Goal: Entertainment & Leisure: Consume media (video, audio)

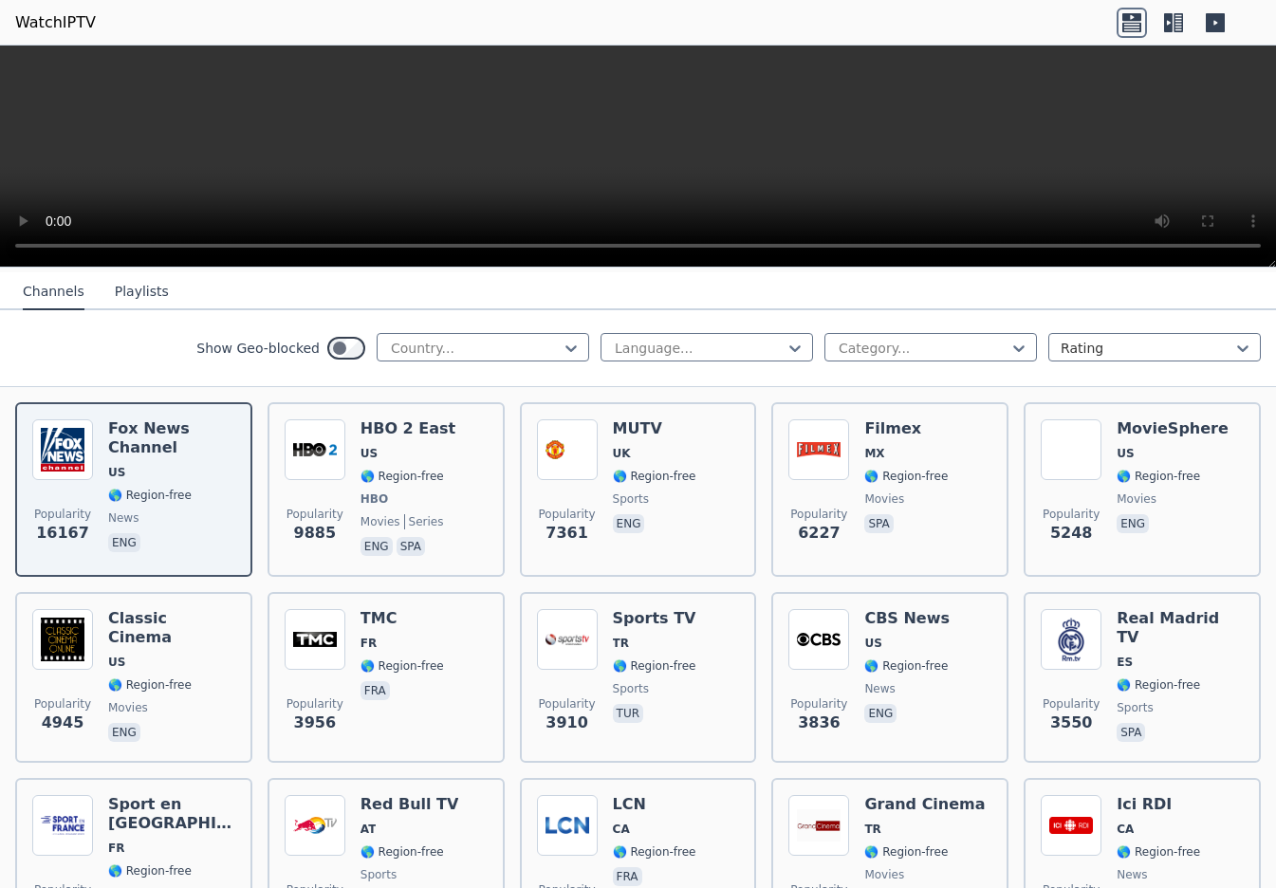
scroll to position [190, 0]
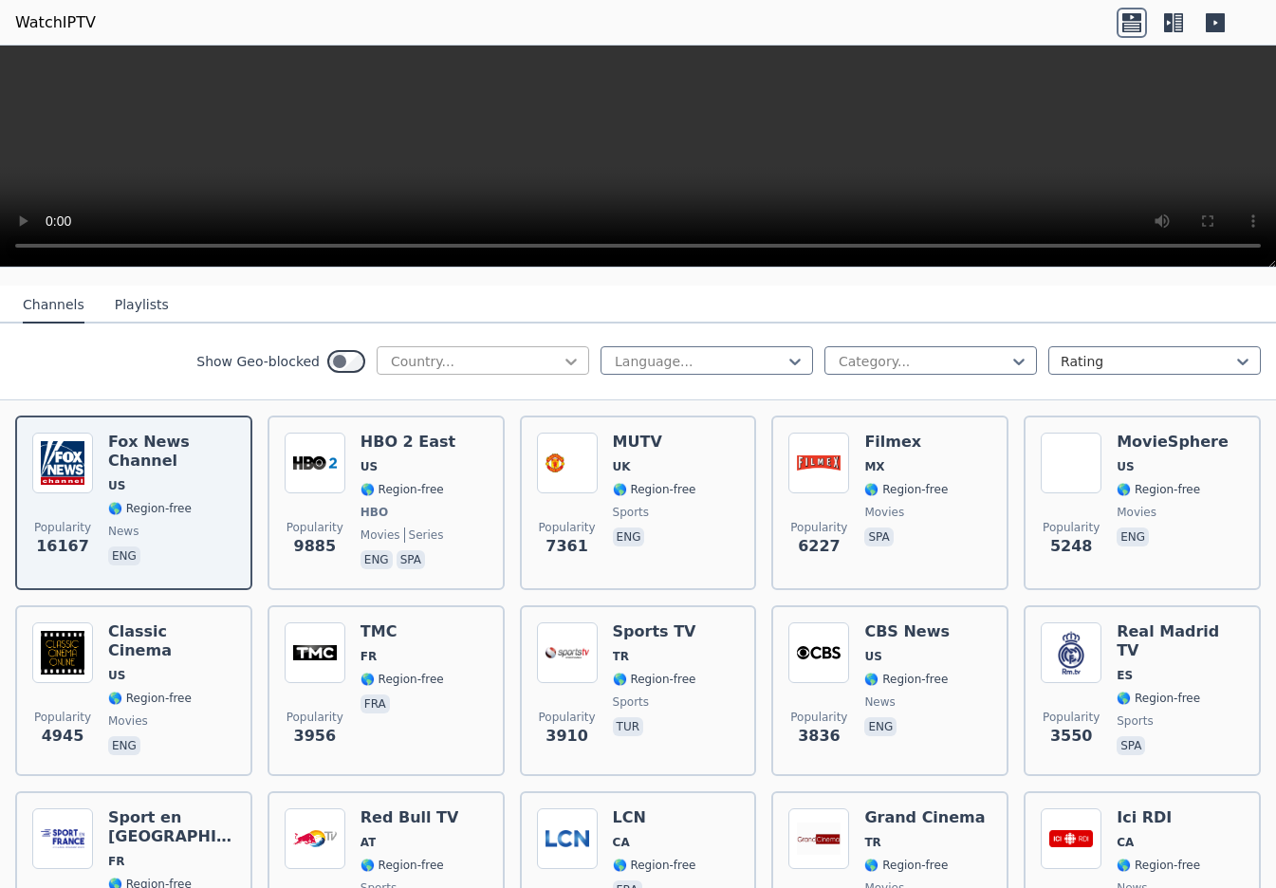
click at [565, 359] on icon at bounding box center [570, 362] width 11 height 7
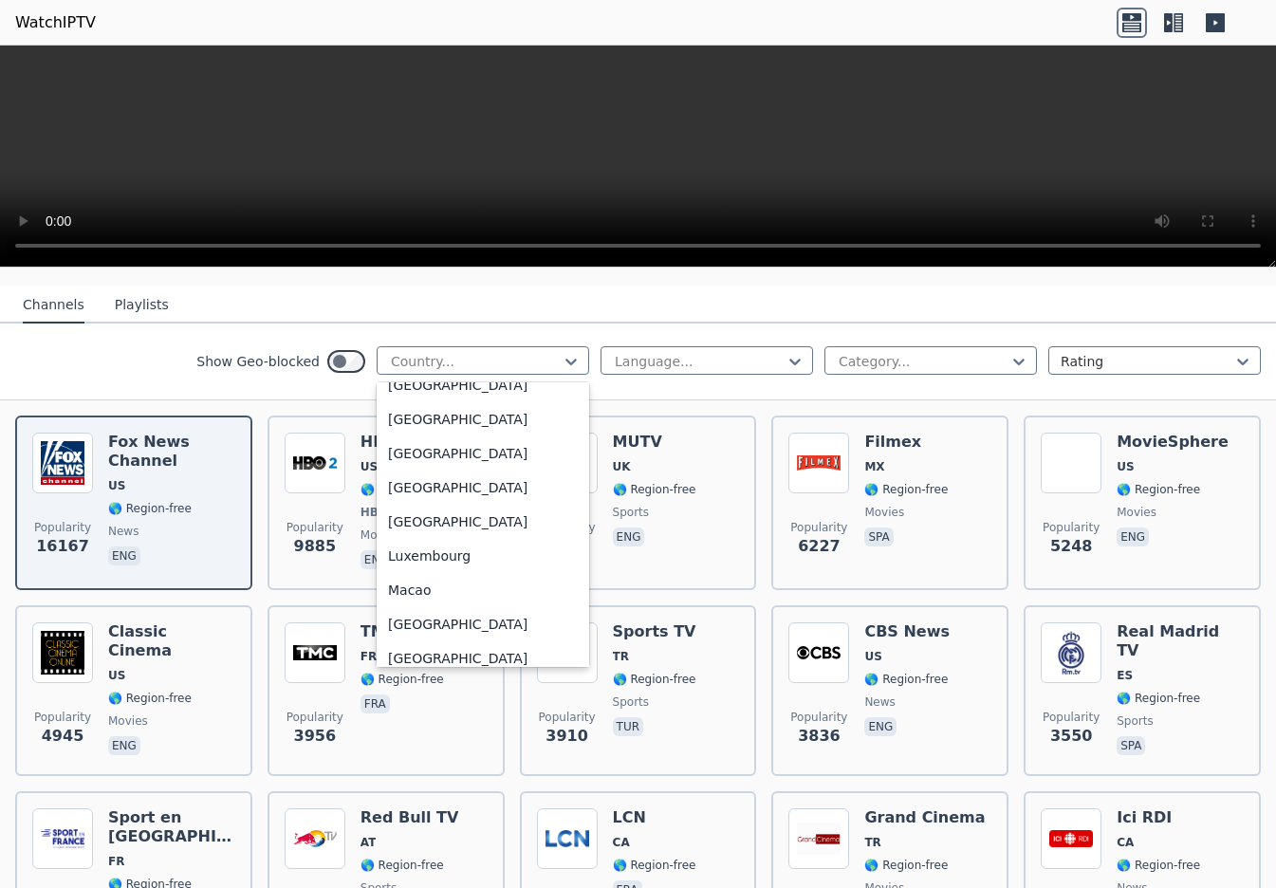
scroll to position [3604, 0]
click at [407, 560] on div "Luxembourg" at bounding box center [483, 555] width 212 height 34
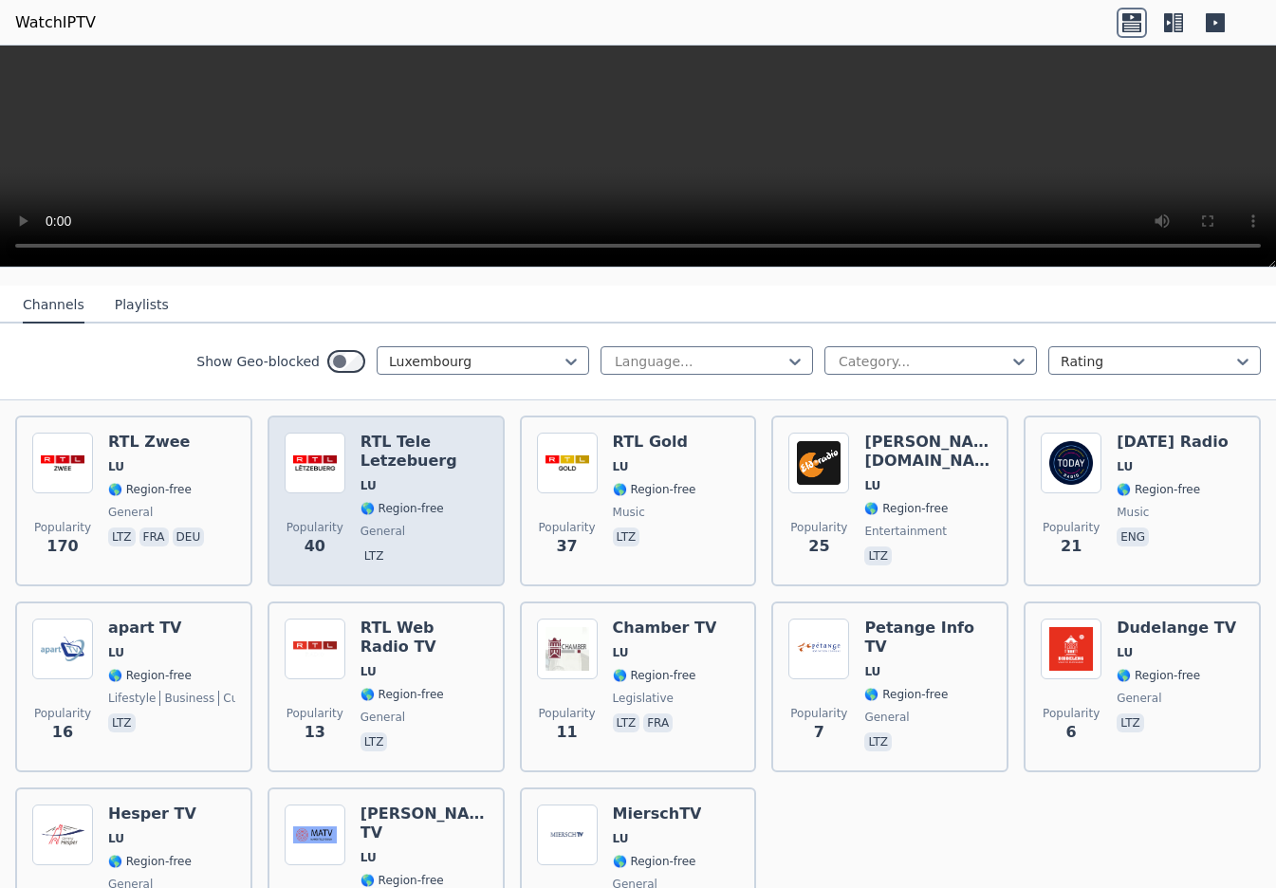
drag, startPoint x: 393, startPoint y: 443, endPoint x: 350, endPoint y: 460, distance: 46.0
click at [350, 460] on div "Popularity 40 RTL Tele Letzebuerg LU 🌎 Region-free general ltz" at bounding box center [386, 501] width 203 height 137
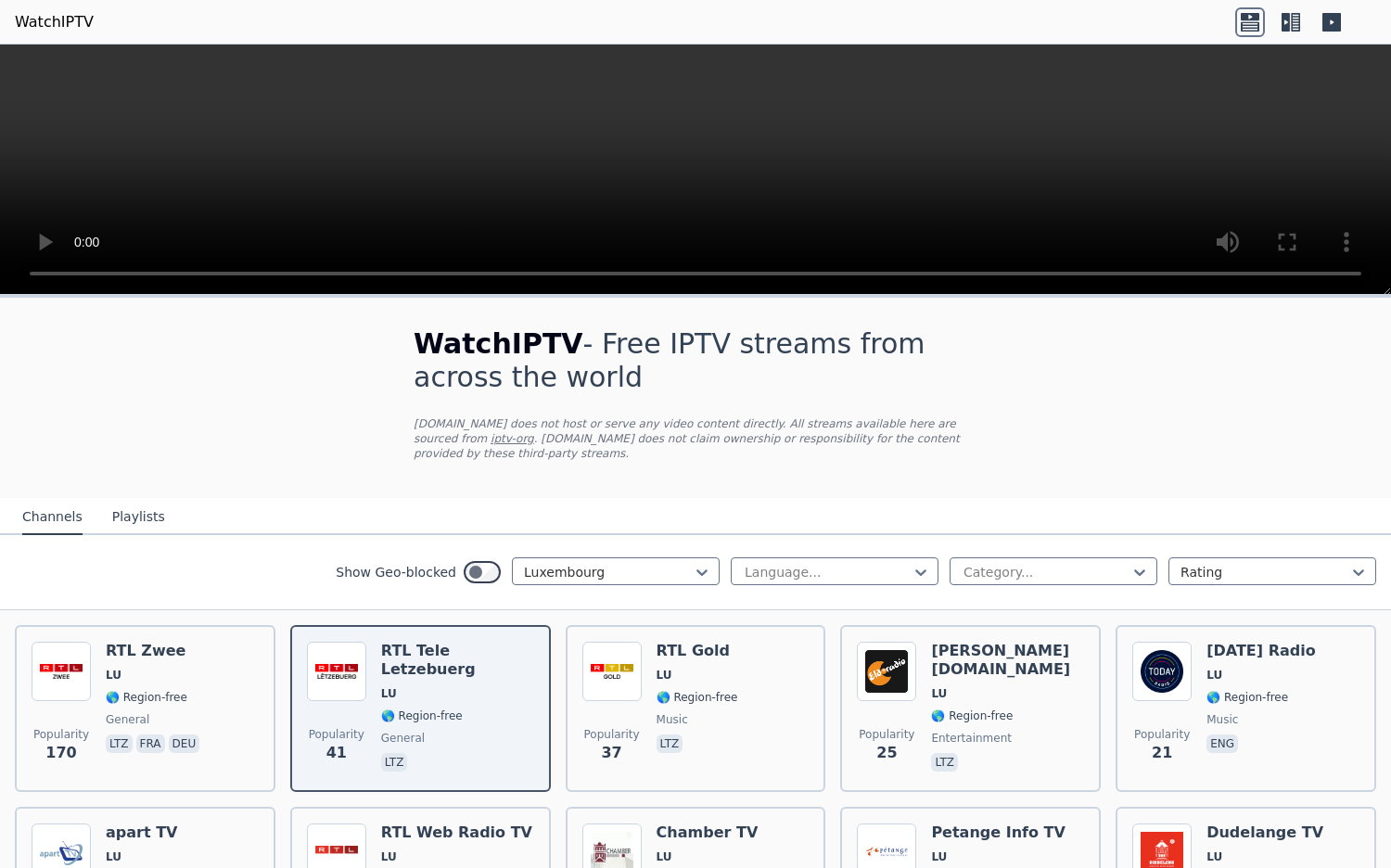
click at [143, 504] on button "Playlists" at bounding box center [139, 517] width 53 height 35
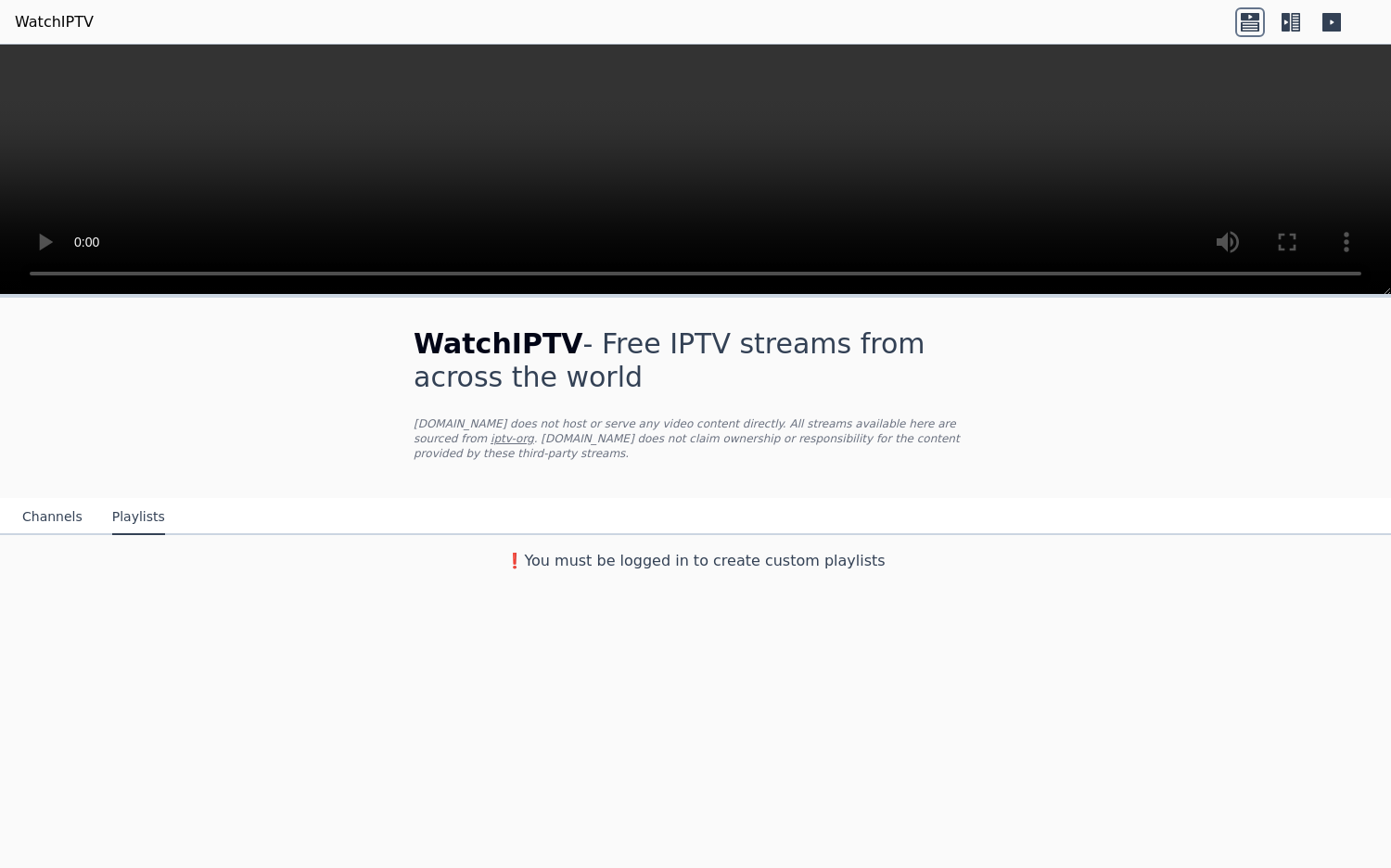
click at [39, 504] on button "Channels" at bounding box center [53, 517] width 61 height 35
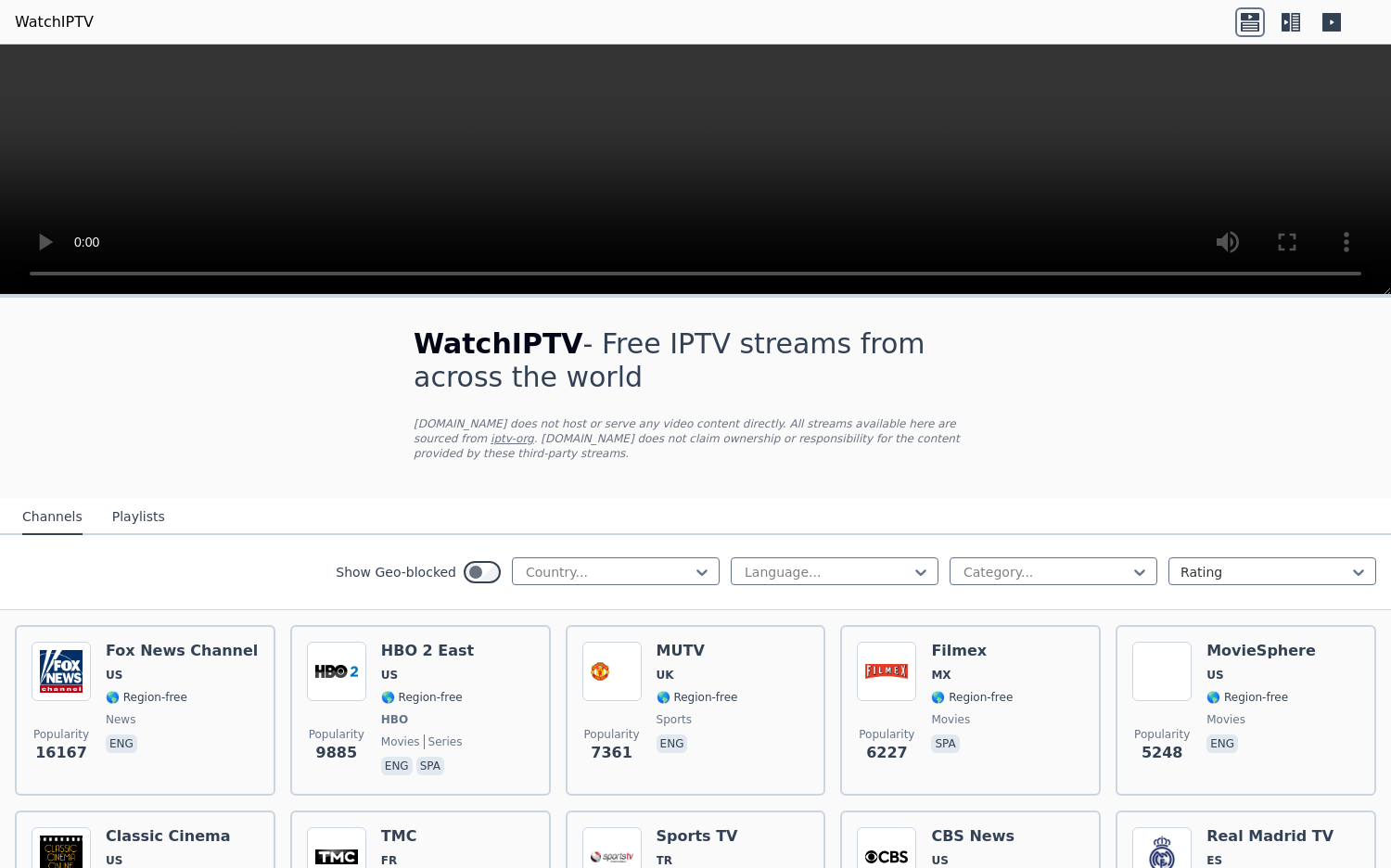
drag, startPoint x: 388, startPoint y: 725, endPoint x: 207, endPoint y: 475, distance: 308.6
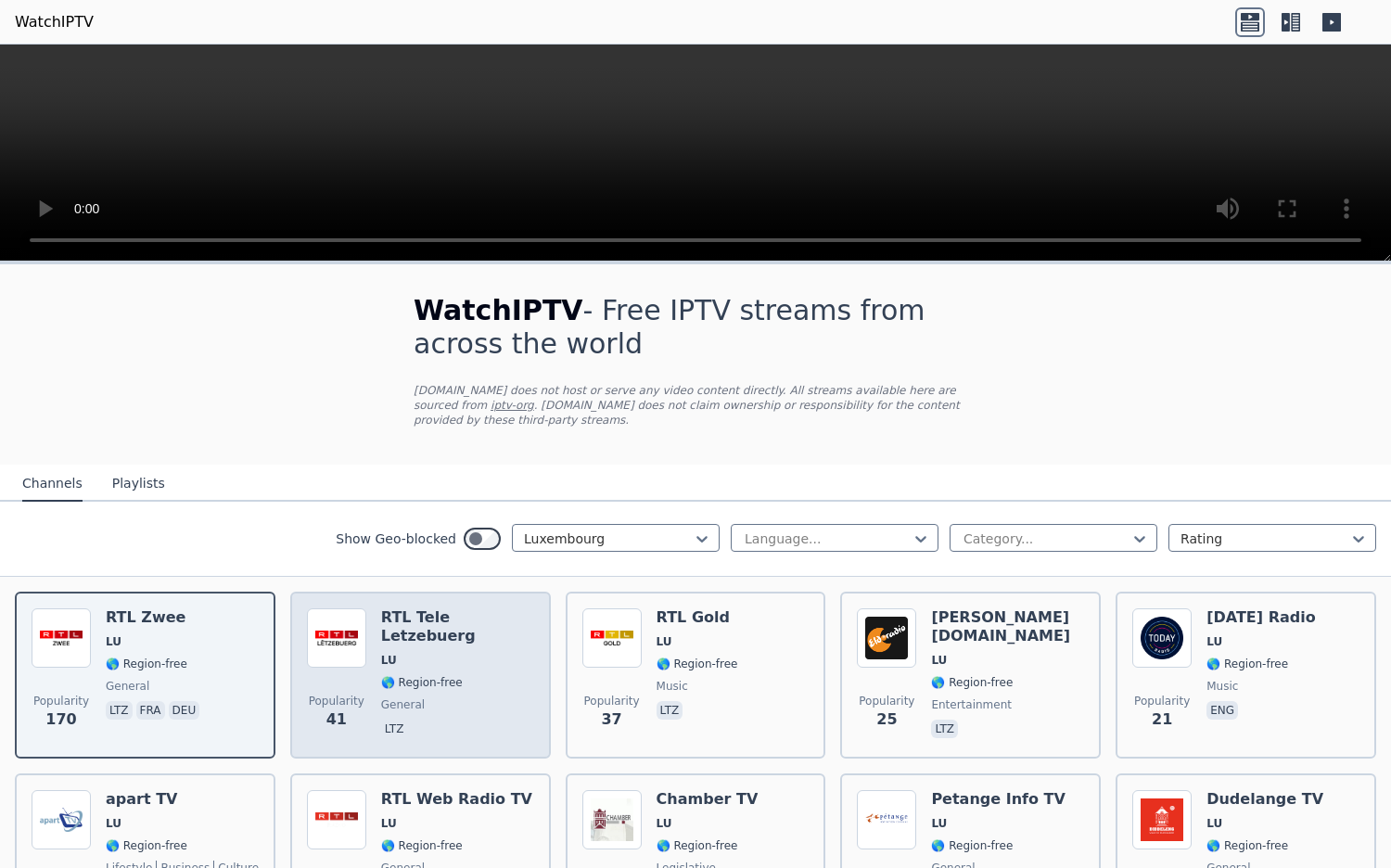
click at [400, 653] on span "LU" at bounding box center [457, 660] width 153 height 15
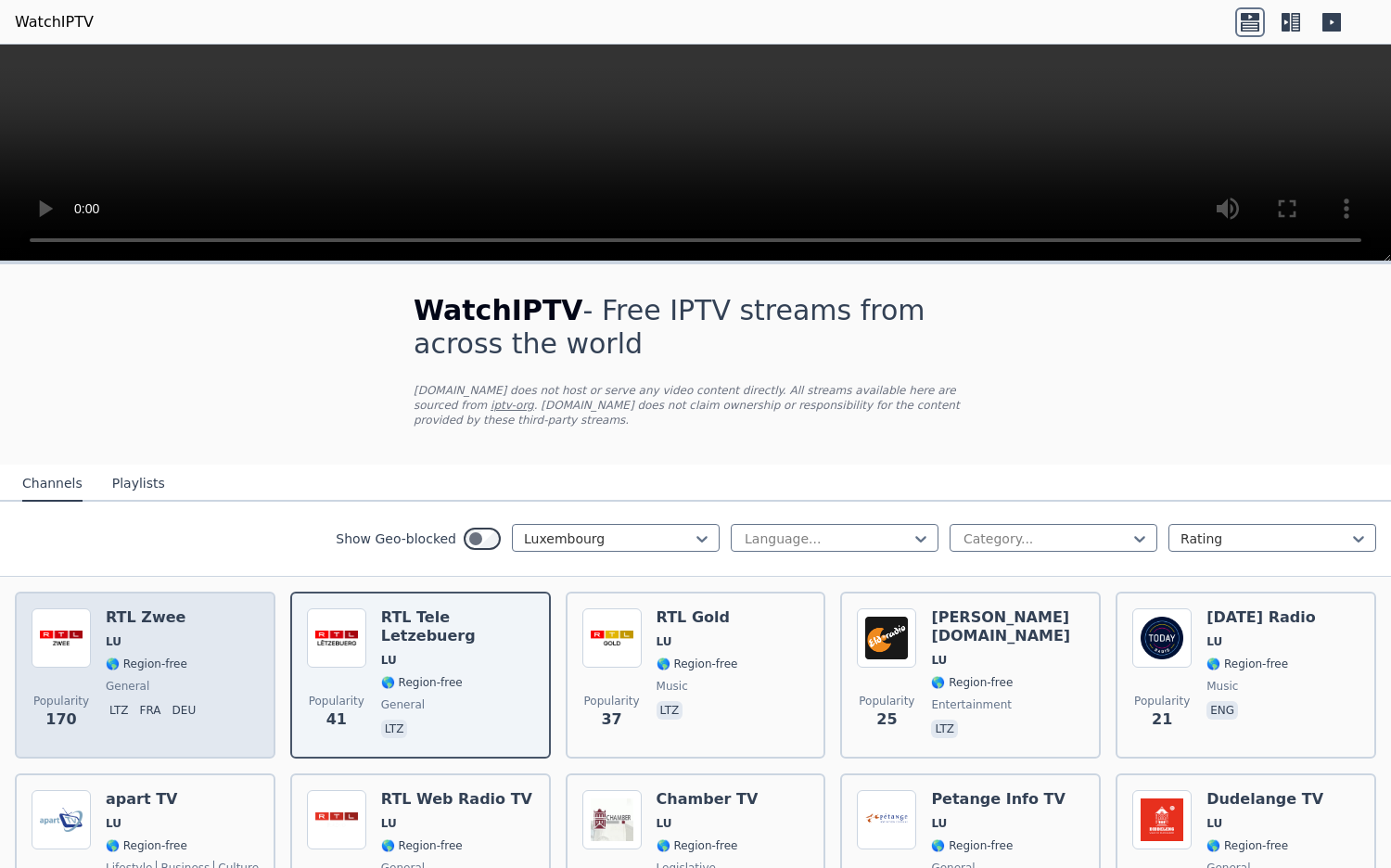
click at [207, 664] on div "Popularity 170 RTL Zwee LU 🌎 Region-free general ltz fra deu" at bounding box center [145, 674] width 227 height 134
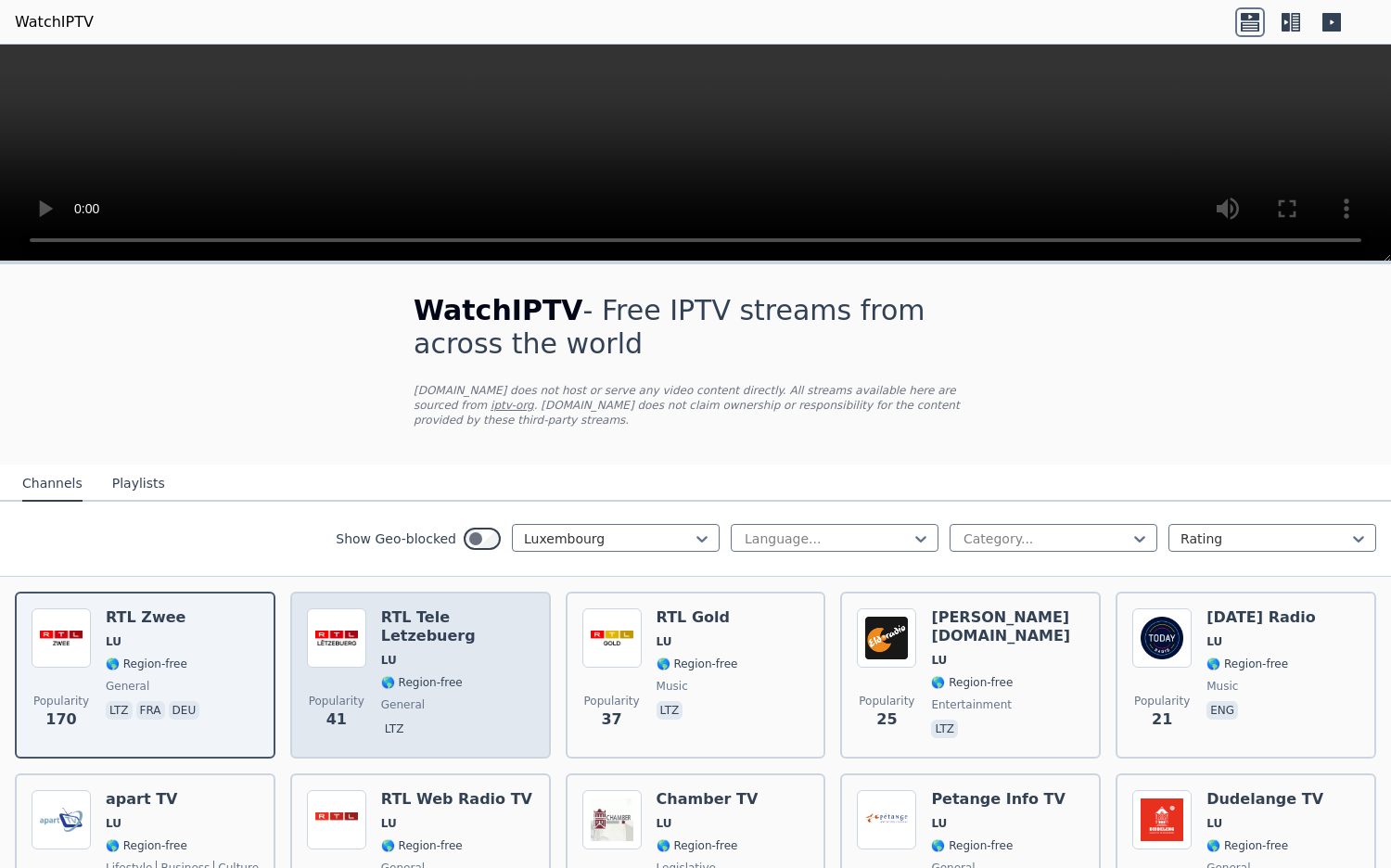
click at [435, 653] on span "LU" at bounding box center [457, 660] width 153 height 15
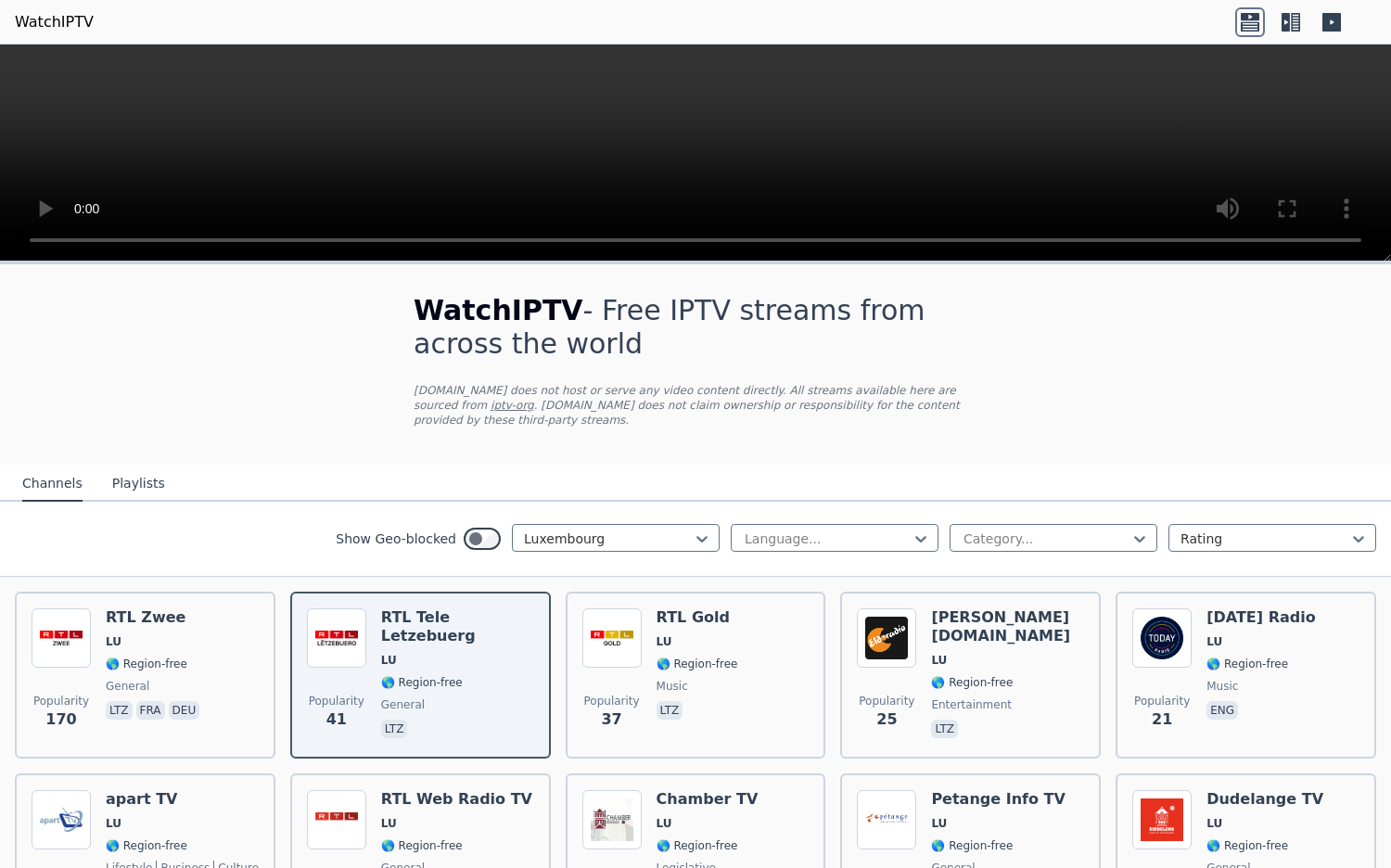
click at [1289, 17] on icon at bounding box center [1290, 22] width 29 height 29
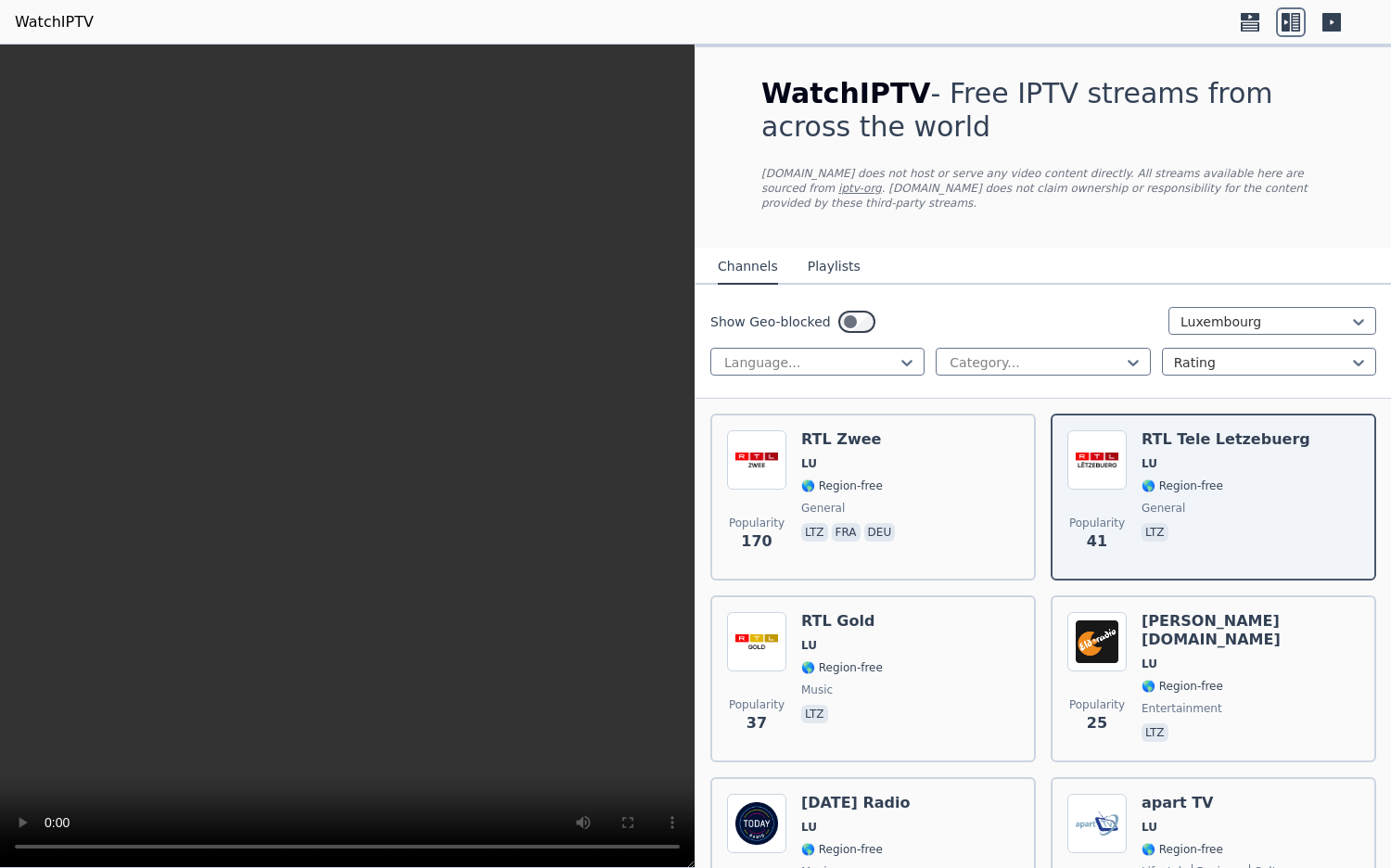
click at [1330, 16] on icon at bounding box center [1331, 22] width 19 height 19
